Goal: Contribute content: Contribute content

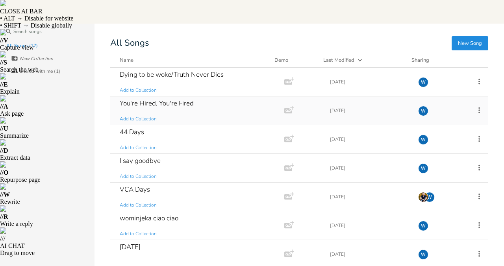
click at [180, 101] on div "You're Hired, You're Fired" at bounding box center [157, 103] width 74 height 7
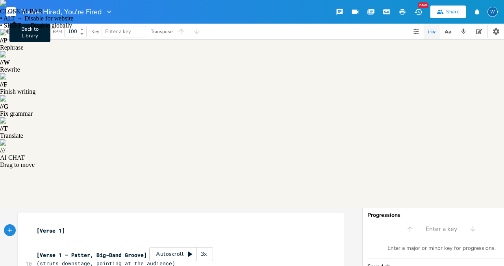
click at [12, 11] on rect "button" at bounding box center [10, 11] width 9 height 9
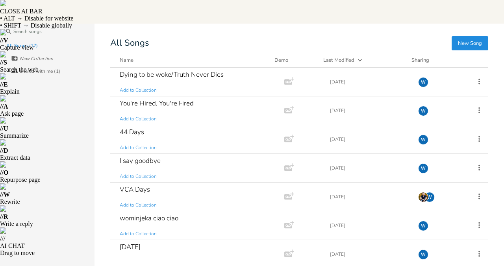
click at [477, 41] on button "New Song" at bounding box center [470, 43] width 37 height 14
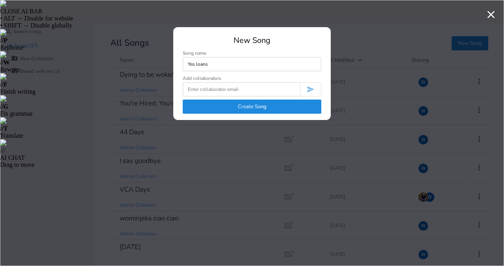
type input "Yes loans"
click at [224, 108] on button "Create Song" at bounding box center [252, 107] width 139 height 14
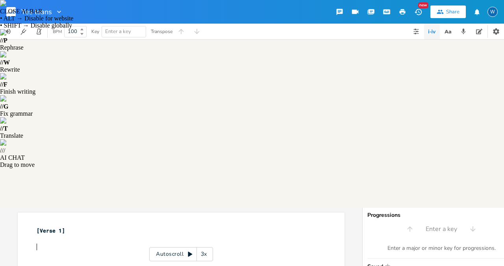
click at [40, 243] on pre "​" at bounding box center [177, 247] width 284 height 8
type input "G"
click at [37, 243] on pre "​" at bounding box center [177, 247] width 284 height 8
click at [6, 243] on icon "button" at bounding box center [9, 246] width 7 height 7
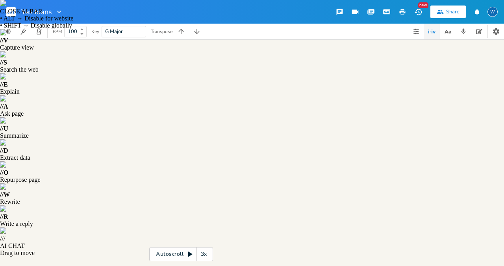
click span "—"
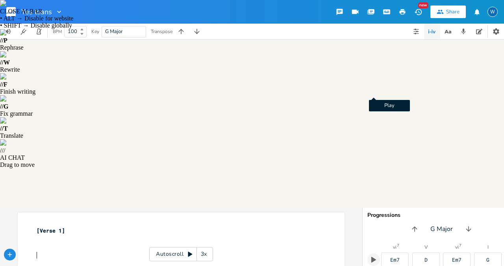
click at [376, 256] on icon "button" at bounding box center [373, 259] width 7 height 7
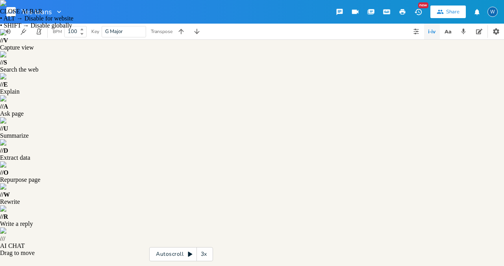
click at [6, 6] on img at bounding box center [3, 3] width 6 height 6
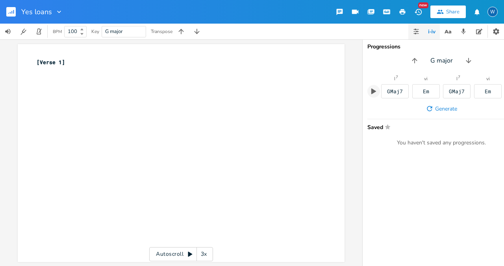
click at [422, 32] on button "button" at bounding box center [417, 32] width 16 height 16
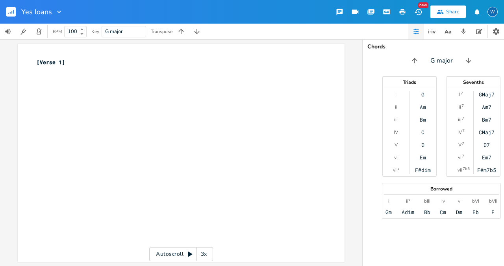
click at [422, 91] on div "G" at bounding box center [423, 94] width 3 height 6
click at [424, 105] on div "Am" at bounding box center [423, 107] width 6 height 6
click at [423, 117] on div "Bm" at bounding box center [423, 120] width 6 height 6
click at [489, 96] on div "GMaj7" at bounding box center [487, 94] width 16 height 6
click at [489, 105] on div "Am7" at bounding box center [486, 107] width 9 height 6
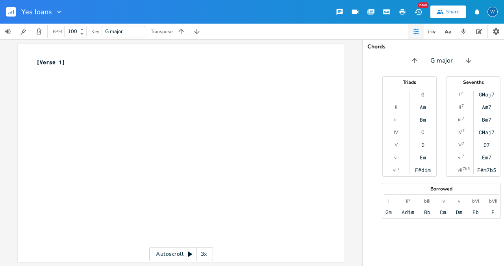
click at [489, 118] on div "Bm7" at bounding box center [486, 120] width 9 height 6
click at [489, 132] on div "CMaj7" at bounding box center [487, 132] width 16 height 6
click at [489, 147] on div "D7" at bounding box center [487, 145] width 6 height 6
click at [489, 159] on div "Em7" at bounding box center [486, 157] width 9 height 6
click at [489, 171] on div "F#m7b5" at bounding box center [486, 170] width 19 height 6
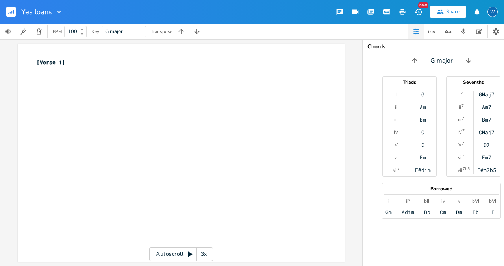
click at [425, 170] on div "F#dim" at bounding box center [423, 170] width 16 height 6
click at [388, 210] on div "Gm" at bounding box center [389, 212] width 6 height 6
click at [405, 211] on div "Adim" at bounding box center [408, 212] width 13 height 6
click at [424, 215] on div "Bb" at bounding box center [427, 212] width 6 height 6
click at [385, 213] on div "Borrowed i [PERSON_NAME]° Adim bIII Bb iv Cm v Dm bVI Eb bVII F" at bounding box center [441, 201] width 119 height 36
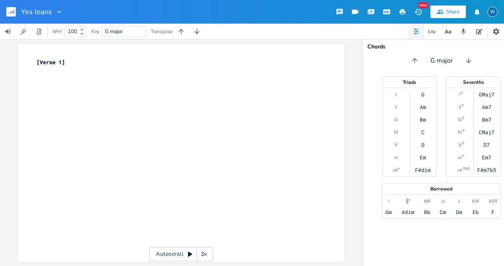
click at [385, 213] on div "Borrowed i [PERSON_NAME]° Adim bIII Bb iv Cm v Dm bVI Eb bVII F" at bounding box center [441, 201] width 119 height 36
click at [388, 212] on div "Gm" at bounding box center [389, 212] width 6 height 6
click at [51, 94] on div "xxxxxxxxxx [Verse 1] ​ ​ ​" at bounding box center [187, 161] width 304 height 208
click at [386, 212] on div "Gm" at bounding box center [389, 212] width 6 height 6
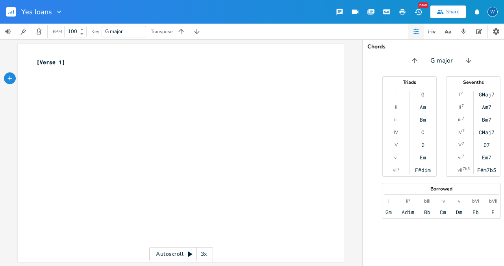
click at [422, 91] on div "G" at bounding box center [423, 94] width 3 height 6
click at [433, 31] on icon "button" at bounding box center [434, 32] width 3 height 2
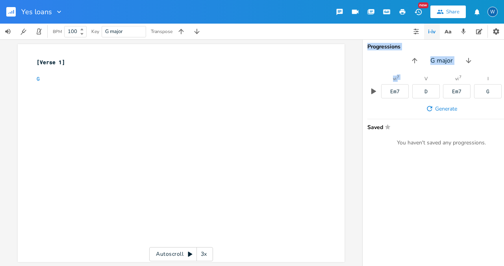
drag, startPoint x: 400, startPoint y: 91, endPoint x: 59, endPoint y: 90, distance: 340.4
click at [59, 90] on div "xxxxxxxxxx [Verse 1] ​ G Autoscroll 3x Progressions G major vi 7 Em7 V D vi 7 E…" at bounding box center [252, 152] width 504 height 227
click at [39, 80] on pre "G" at bounding box center [177, 79] width 284 height 8
drag, startPoint x: 400, startPoint y: 89, endPoint x: 20, endPoint y: 82, distance: 380.2
click at [20, 82] on div "xxxxxxxxxx [Verse 1] ​ ​ Autoscroll 3x Progressions G major vi 7 Em7 V D vi 7 E…" at bounding box center [252, 152] width 504 height 227
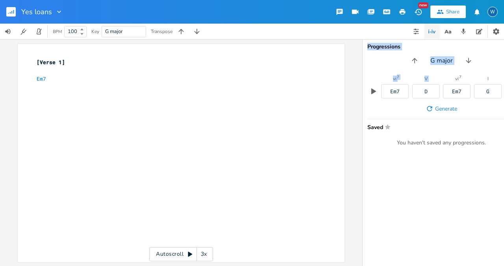
drag, startPoint x: 420, startPoint y: 93, endPoint x: 87, endPoint y: 87, distance: 333.3
click at [87, 87] on div "xxxxxxxxxx [Verse 1] ​ Em7 Autoscroll 3x Progressions G major vi 7 Em7 V D vi 7…" at bounding box center [252, 152] width 504 height 227
click at [420, 57] on button "button" at bounding box center [415, 60] width 13 height 13
click at [414, 60] on icon "button" at bounding box center [413, 61] width 8 height 8
click at [416, 61] on icon "button" at bounding box center [415, 61] width 8 height 8
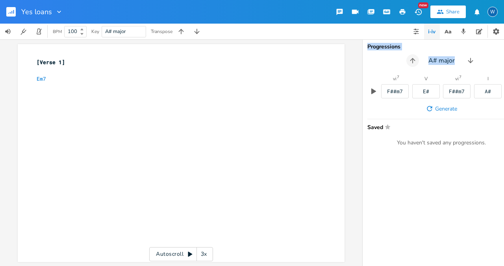
click at [416, 61] on icon "button" at bounding box center [413, 61] width 8 height 8
click at [470, 59] on icon "button" at bounding box center [468, 61] width 8 height 8
click at [470, 59] on icon "button" at bounding box center [470, 61] width 8 height 8
click at [470, 59] on icon "button" at bounding box center [470, 60] width 5 height 5
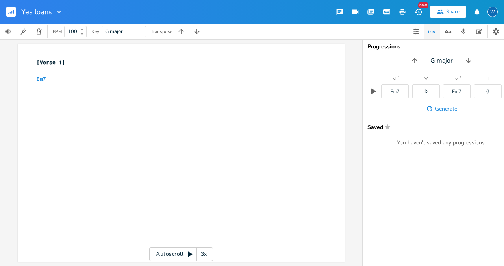
click at [400, 182] on div "Progressions G major vi 7 Em7 V D vi 7 Em7 I G Generate Saved Star You haven't …" at bounding box center [442, 152] width 158 height 227
click at [39, 77] on span "Em7" at bounding box center [41, 78] width 9 height 7
click at [99, 93] on div "xxxxxxxxxx [Verse 1] ​ Em7 D Em7 G" at bounding box center [187, 161] width 304 height 208
click at [375, 93] on icon "button" at bounding box center [373, 91] width 7 height 7
click at [72, 65] on pre "[Verse 1]" at bounding box center [177, 62] width 284 height 8
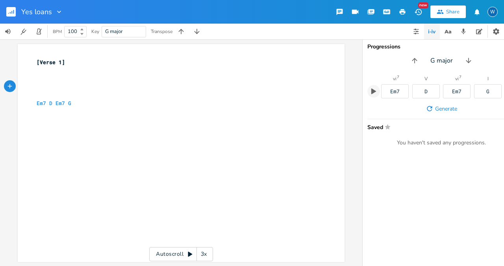
click at [7, 87] on icon "button" at bounding box center [9, 86] width 7 height 7
click at [22, 86] on icon "button" at bounding box center [23, 87] width 4 height 4
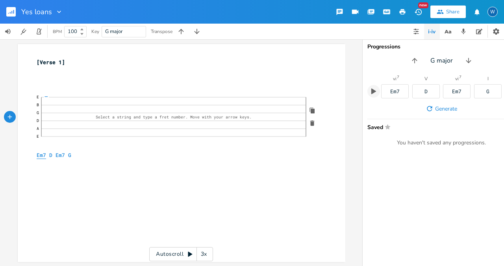
click at [38, 157] on span "Em7" at bounding box center [41, 155] width 9 height 7
click at [49, 154] on span "D" at bounding box center [50, 155] width 3 height 7
click at [49, 156] on span "D" at bounding box center [50, 155] width 3 height 7
click at [49, 154] on span "D" at bounding box center [50, 155] width 3 height 7
click at [59, 154] on span "Em7" at bounding box center [60, 155] width 9 height 7
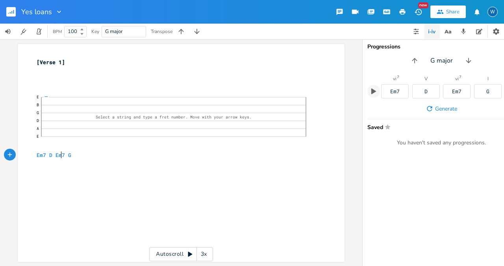
click span "—"
click at [310, 120] on icon "button" at bounding box center [312, 123] width 7 height 7
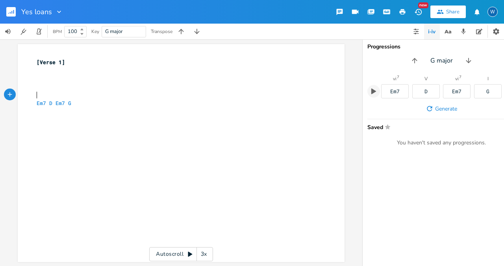
type textarea "​"
click at [37, 93] on pre "​" at bounding box center [177, 95] width 284 height 8
type textarea "​Yes"
type textarea "loans - we say yw"
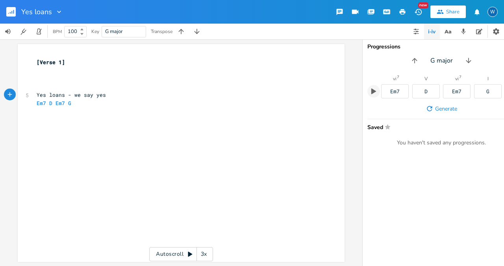
scroll to position [0, 6]
type textarea "es more fo"
type textarea "often"
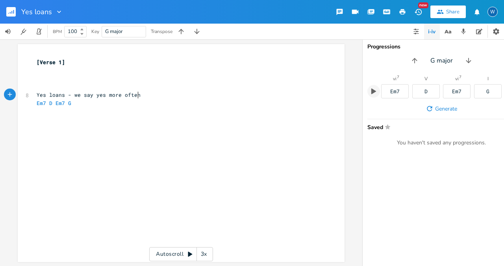
click at [210, 139] on div "xxxxxxxxxx [Verse 1] ​ ​ ​ 8 Yes loans - we say yes more often Em7 D Em7 G" at bounding box center [187, 161] width 304 height 208
click at [375, 92] on icon "button" at bounding box center [373, 91] width 7 height 7
click at [396, 91] on div "Em7" at bounding box center [394, 91] width 9 height 5
click at [425, 89] on div "D" at bounding box center [426, 91] width 3 height 5
click at [453, 90] on div "Em7" at bounding box center [456, 91] width 9 height 5
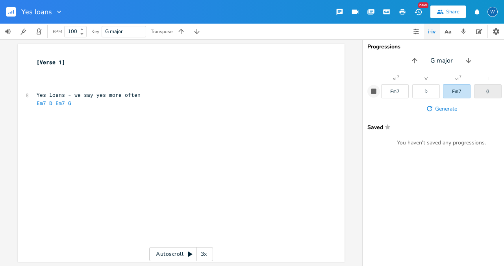
click at [486, 88] on div "G" at bounding box center [488, 91] width 28 height 14
click at [416, 59] on icon "button" at bounding box center [415, 61] width 8 height 8
click at [416, 59] on icon "button" at bounding box center [413, 61] width 8 height 8
click at [416, 59] on icon "button" at bounding box center [415, 61] width 8 height 8
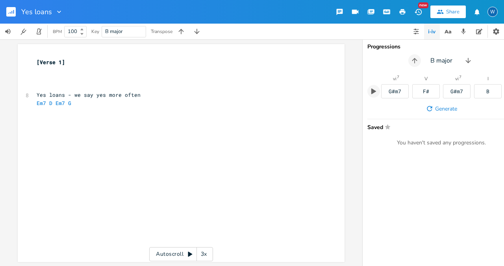
click at [416, 59] on icon "button" at bounding box center [415, 61] width 8 height 8
click at [375, 90] on icon "button" at bounding box center [373, 91] width 7 height 7
click at [416, 33] on icon "button" at bounding box center [416, 34] width 2 height 2
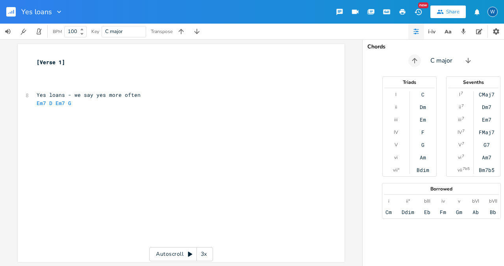
click at [416, 61] on icon "button" at bounding box center [415, 61] width 8 height 8
click at [469, 63] on icon "button" at bounding box center [470, 61] width 8 height 8
click at [469, 63] on icon "button" at bounding box center [468, 61] width 8 height 8
click at [469, 63] on icon "button" at bounding box center [470, 61] width 8 height 8
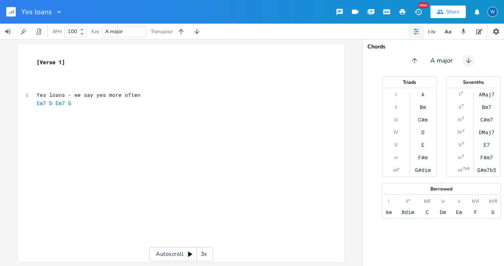
click at [469, 63] on icon "button" at bounding box center [469, 61] width 8 height 8
click at [469, 63] on icon "button" at bounding box center [470, 61] width 8 height 8
click at [190, 255] on icon at bounding box center [190, 254] width 4 height 5
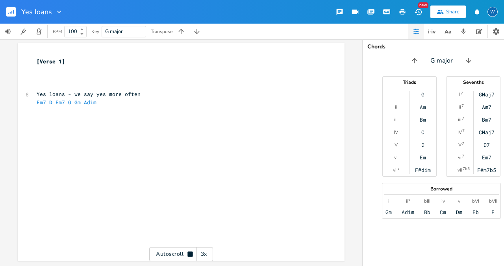
click at [192, 251] on icon at bounding box center [190, 254] width 6 height 6
click at [9, 33] on icon "button" at bounding box center [8, 31] width 6 height 5
click at [22, 32] on icon "button" at bounding box center [23, 32] width 2 height 2
click at [41, 32] on icon "button" at bounding box center [38, 31] width 7 height 7
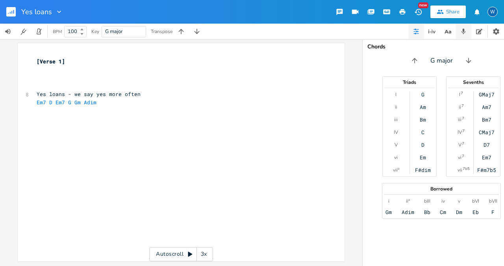
click at [465, 30] on icon "button" at bounding box center [463, 31] width 7 height 7
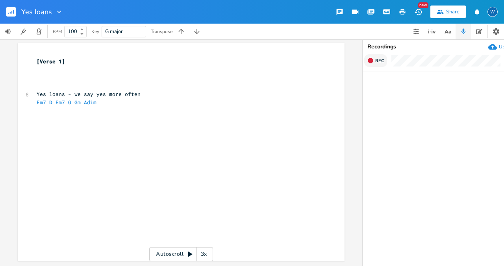
click at [373, 62] on icon "button" at bounding box center [371, 61] width 6 height 6
click at [382, 88] on icon "button" at bounding box center [381, 90] width 5 height 6
